Goal: Task Accomplishment & Management: Manage account settings

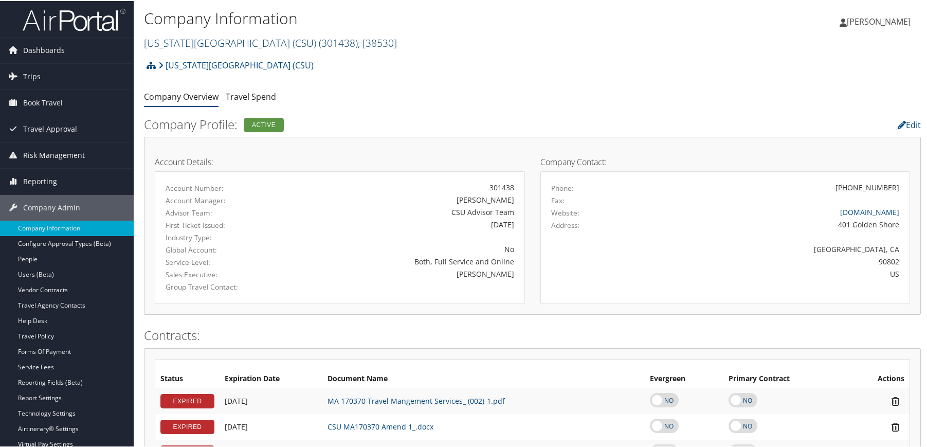
click at [211, 42] on link "California State University (CSU) ( 301438 ) , [ 38530 ]" at bounding box center [270, 42] width 253 height 14
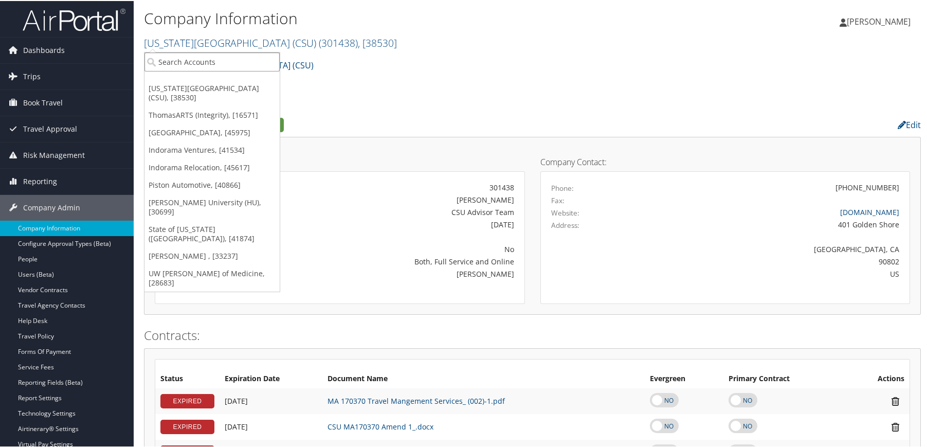
click at [206, 54] on input "search" at bounding box center [211, 60] width 135 height 19
type input "traeger"
click at [186, 86] on div "Account" at bounding box center [212, 88] width 147 height 9
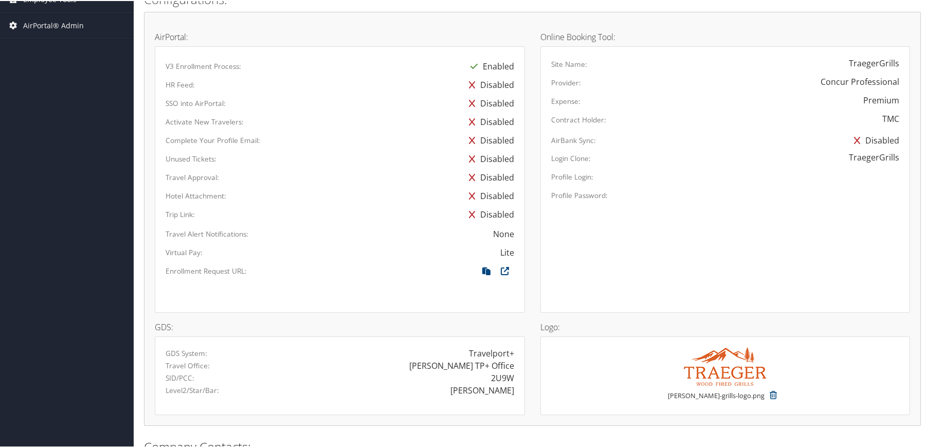
scroll to position [565, 0]
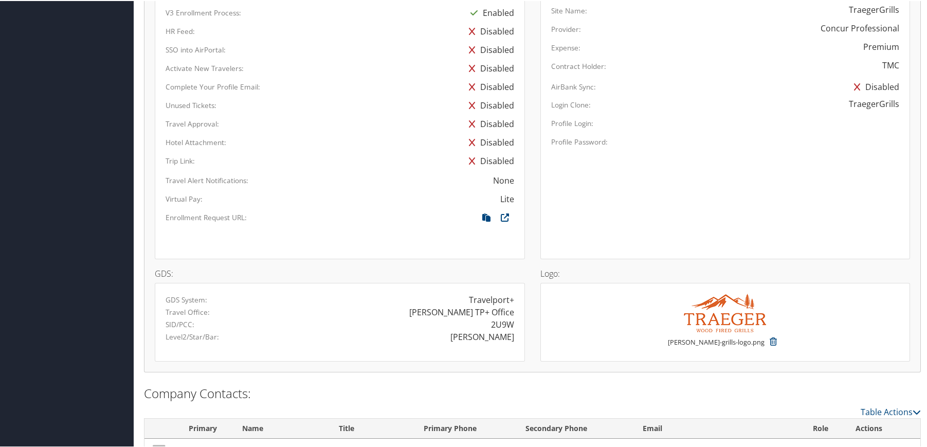
drag, startPoint x: 496, startPoint y: 324, endPoint x: 512, endPoint y: 323, distance: 16.0
click at [512, 323] on div "2U9W" at bounding box center [431, 323] width 182 height 12
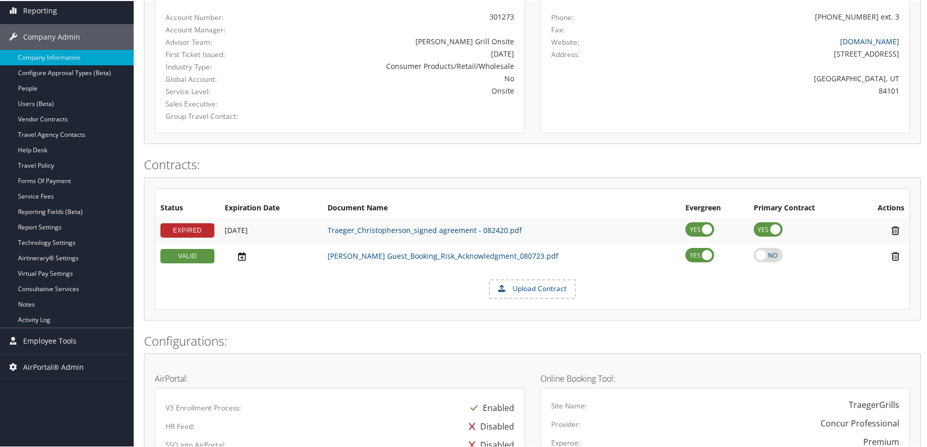
scroll to position [34, 0]
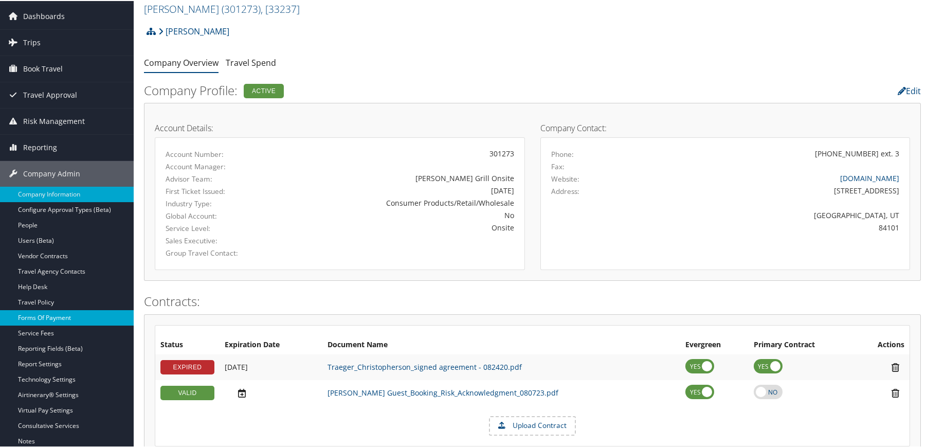
click at [55, 314] on link "Forms Of Payment" at bounding box center [67, 316] width 134 height 15
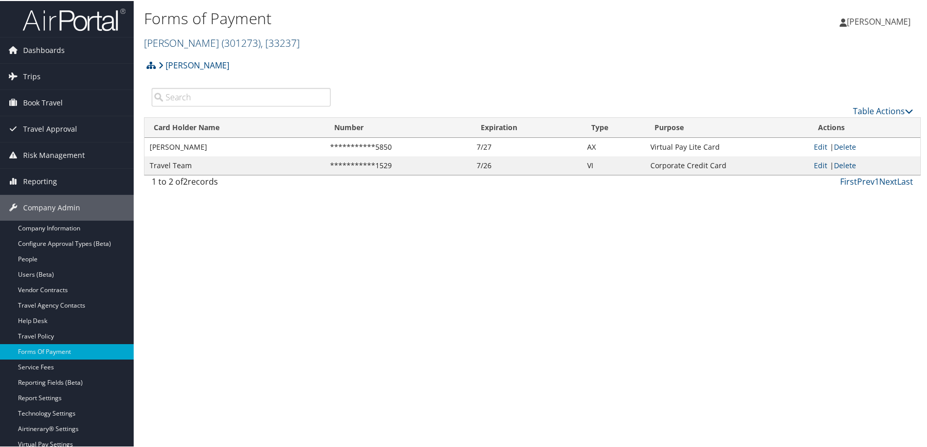
click at [222, 46] on span "( 301273 )" at bounding box center [241, 42] width 39 height 14
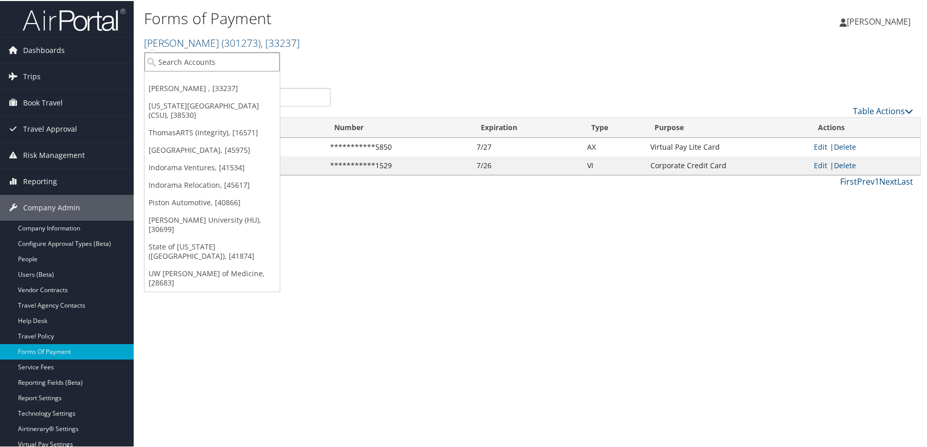
click at [193, 64] on input "search" at bounding box center [211, 60] width 135 height 19
type input "cemb"
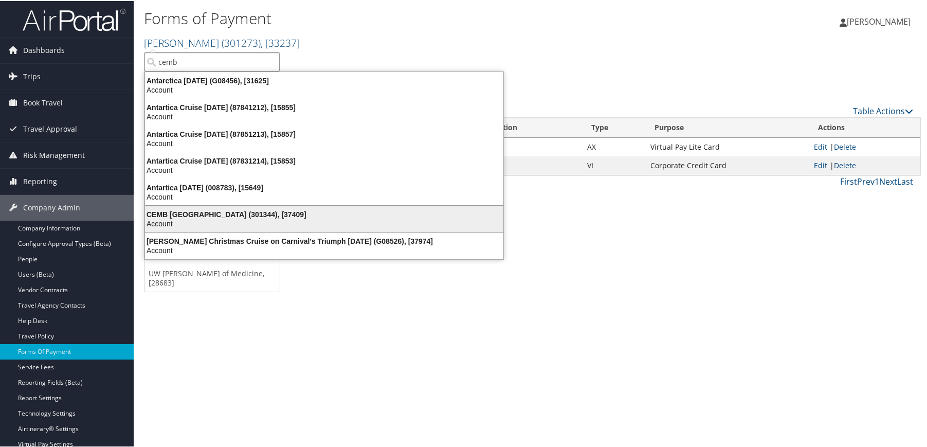
click at [221, 220] on div "Account" at bounding box center [324, 222] width 371 height 9
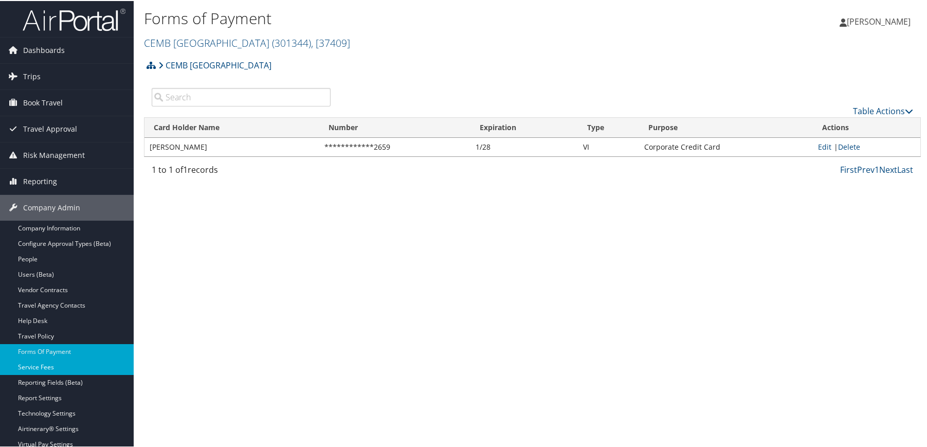
click at [31, 370] on link "Service Fees" at bounding box center [67, 365] width 134 height 15
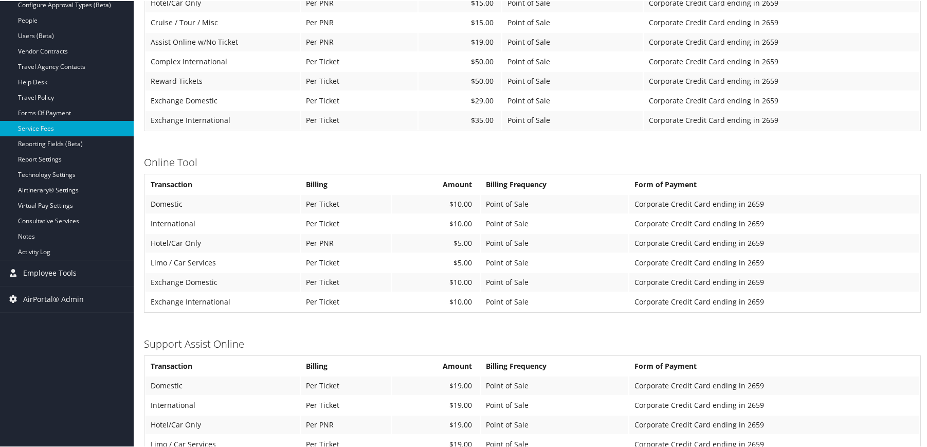
scroll to position [257, 0]
